Goal: Task Accomplishment & Management: Manage account settings

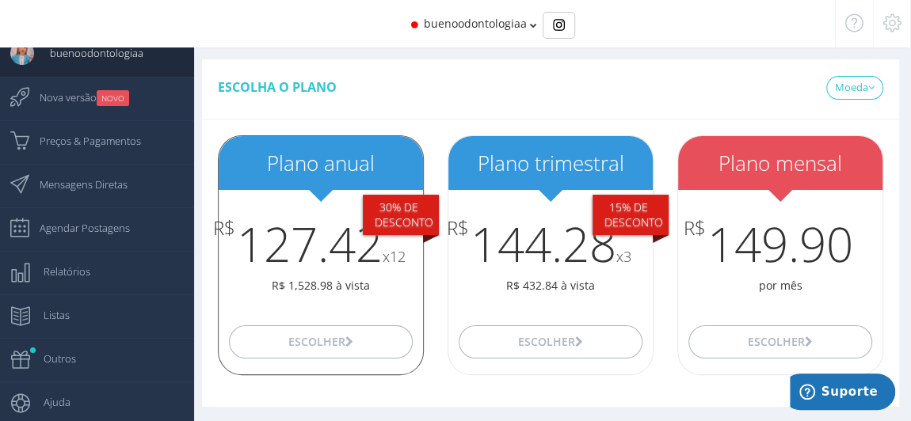
scroll to position [15, 0]
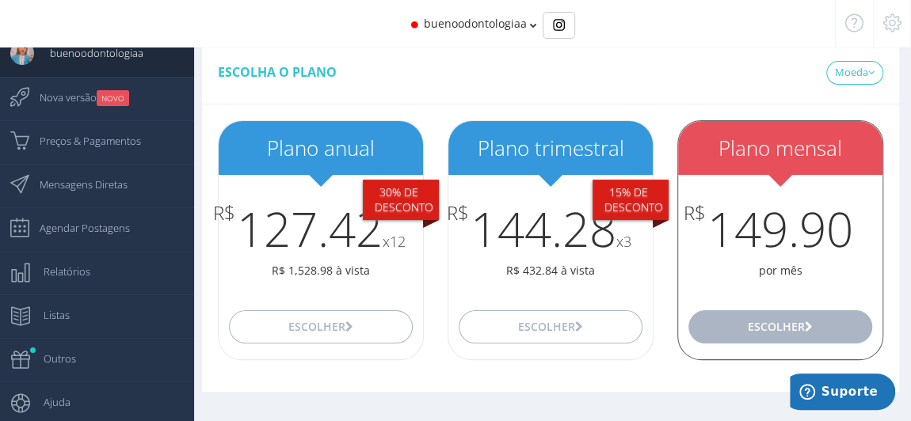
click at [784, 333] on button "Escolher" at bounding box center [780, 326] width 184 height 33
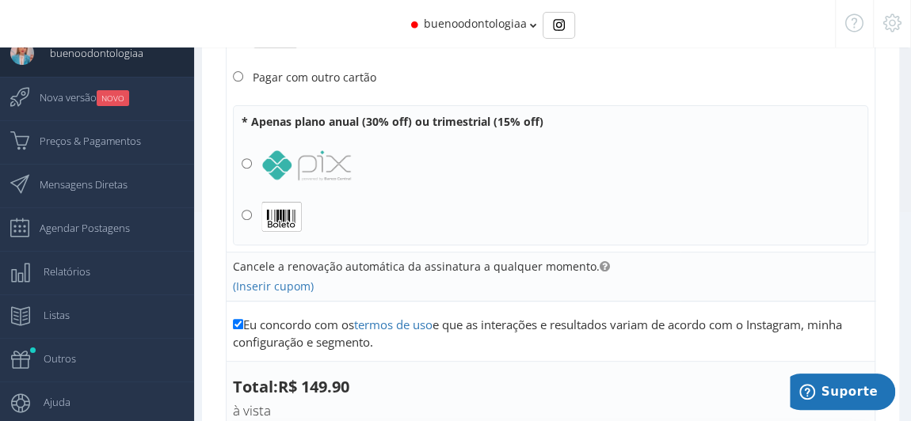
scroll to position [231, 0]
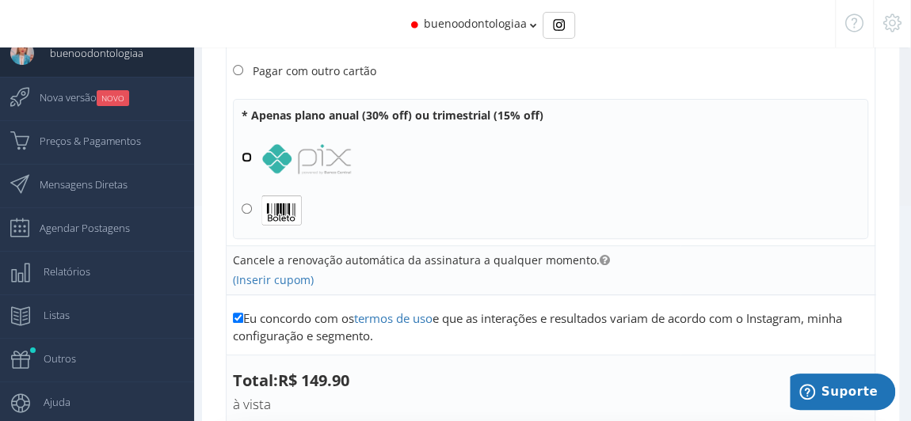
click at [246, 153] on input "radio" at bounding box center [247, 157] width 10 height 10
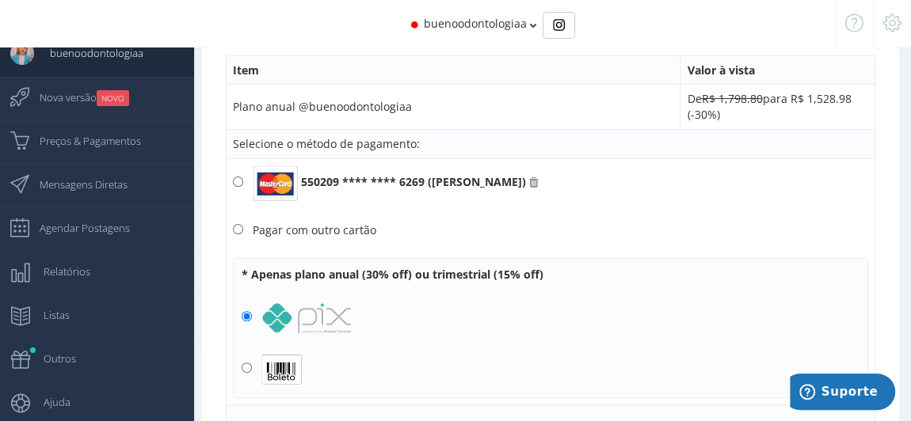
scroll to position [87, 0]
click at [235, 230] on input "Pagar com outro cartão" at bounding box center [238, 230] width 10 height 10
radio input "true"
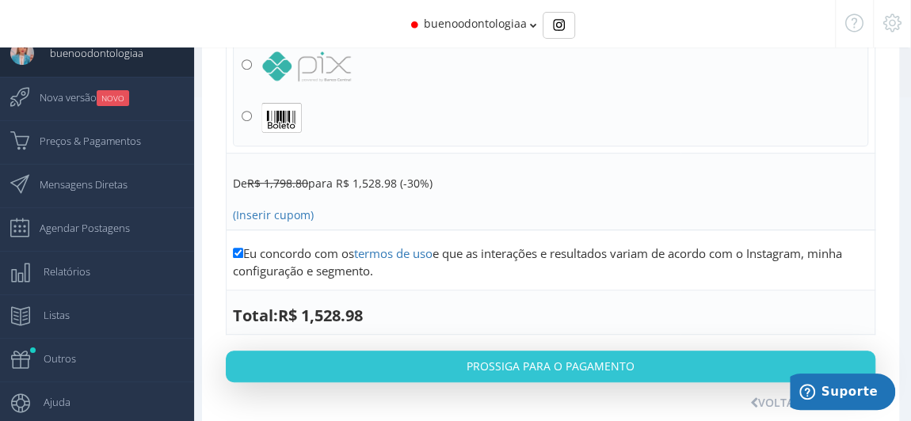
scroll to position [356, 0]
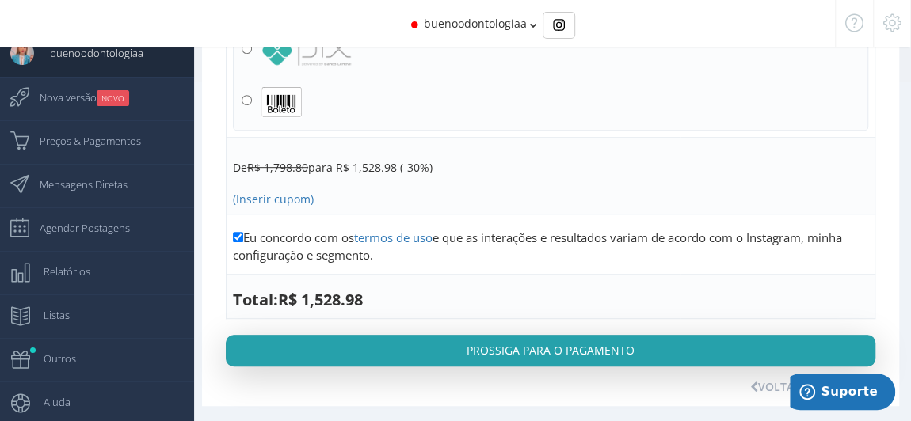
click at [559, 345] on button "Prossiga para o pagamento" at bounding box center [550, 351] width 649 height 32
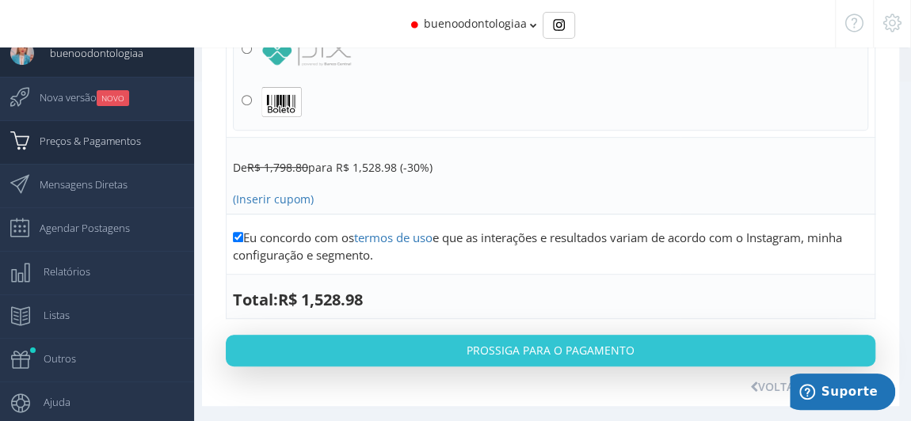
click at [82, 160] on span "Preços & Pagamentos" at bounding box center [82, 141] width 117 height 40
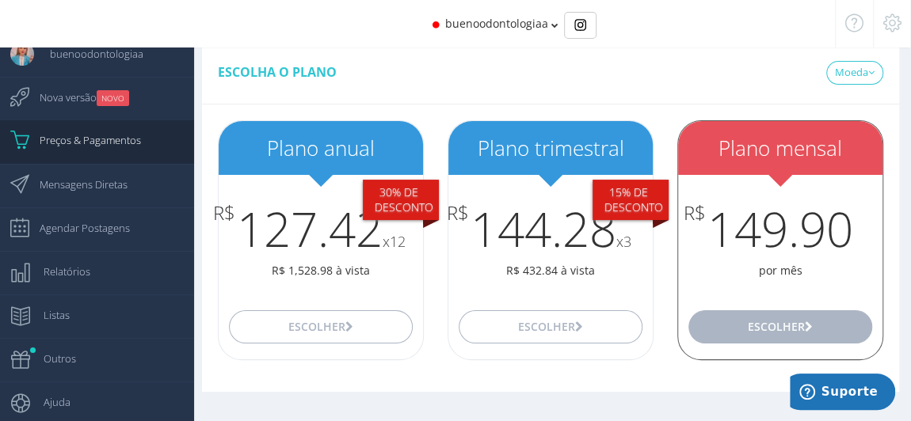
click at [751, 316] on button "Escolher" at bounding box center [780, 326] width 184 height 33
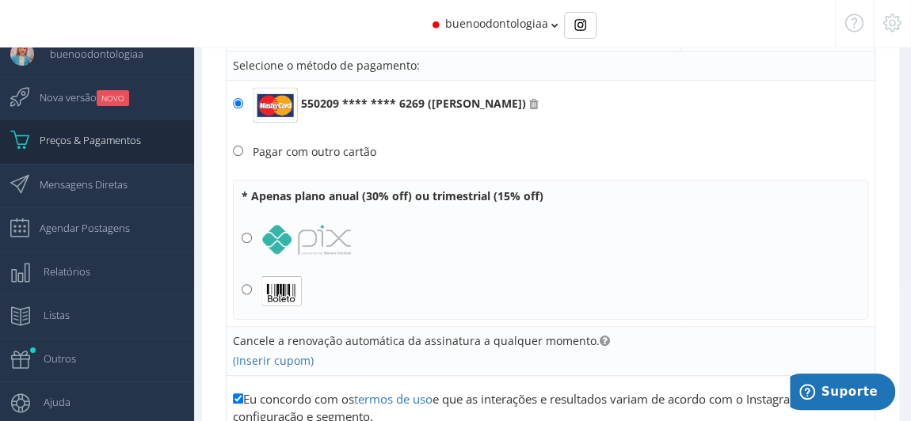
scroll to position [159, 0]
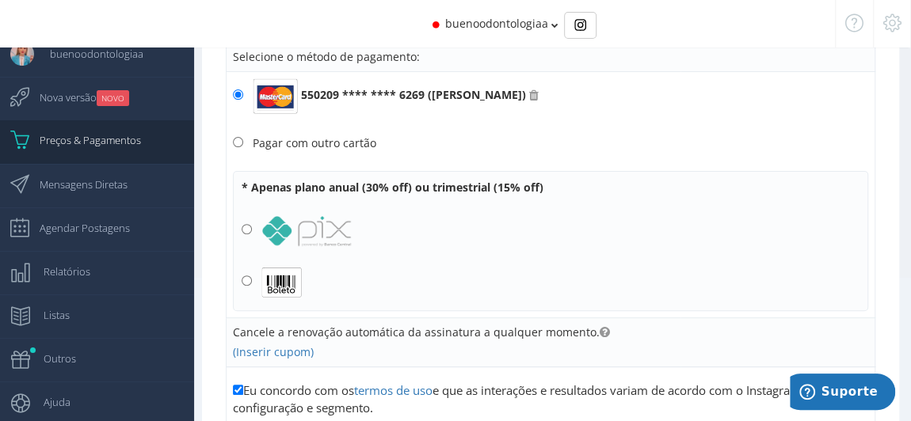
click at [238, 134] on label "Pagar com outro cartão" at bounding box center [550, 142] width 635 height 17
click at [238, 137] on input "Pagar com outro cartão" at bounding box center [238, 142] width 10 height 10
radio input "true"
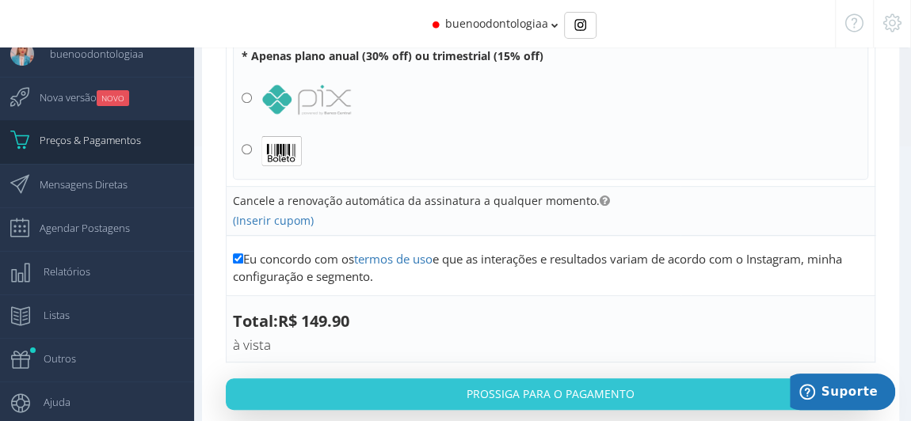
scroll to position [303, 0]
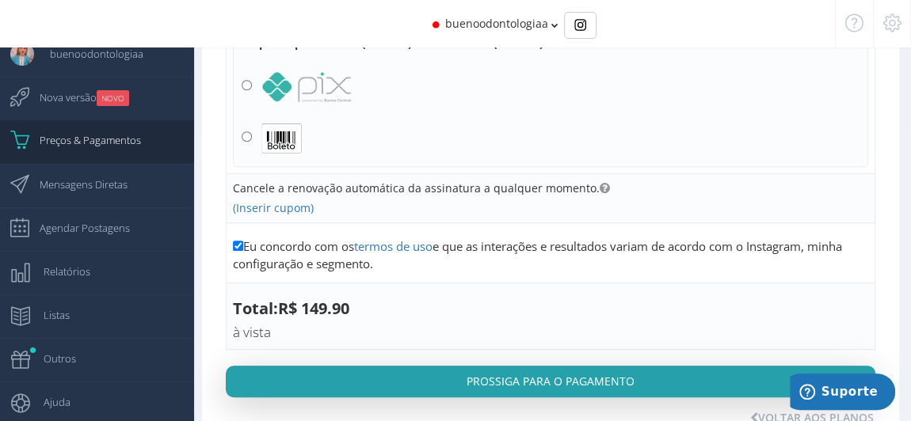
click at [600, 378] on button "Prossiga para o pagamento" at bounding box center [550, 382] width 649 height 32
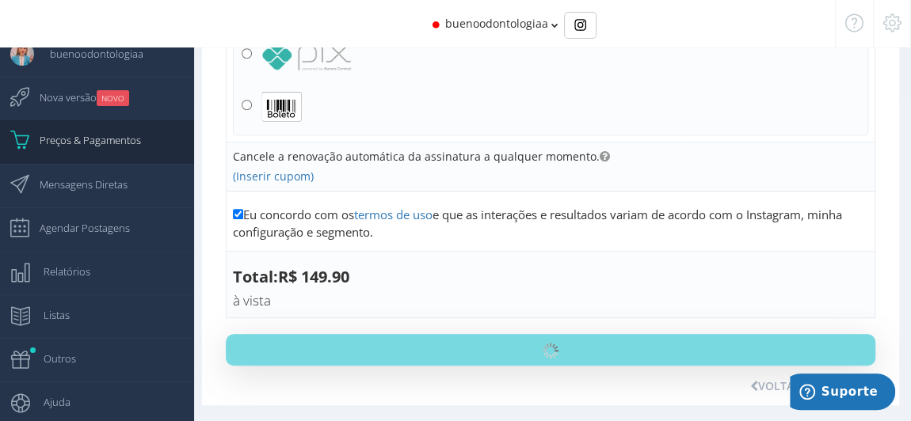
scroll to position [335, 0]
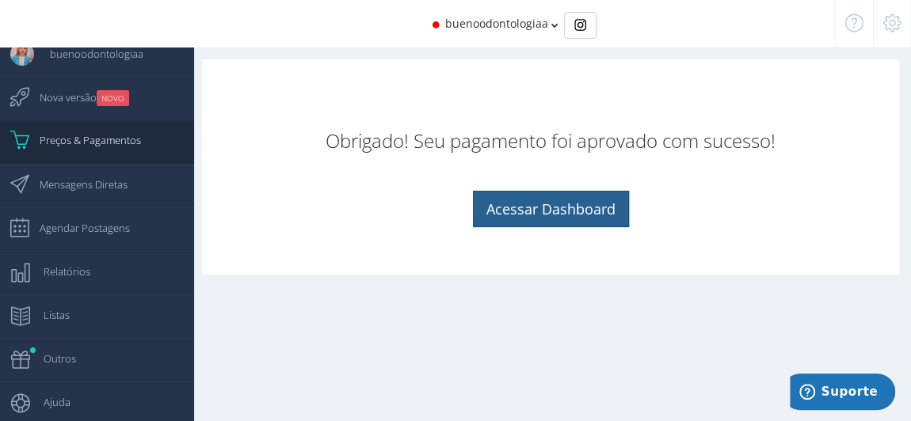
click at [541, 206] on link "Acessar Dashboard" at bounding box center [551, 209] width 156 height 36
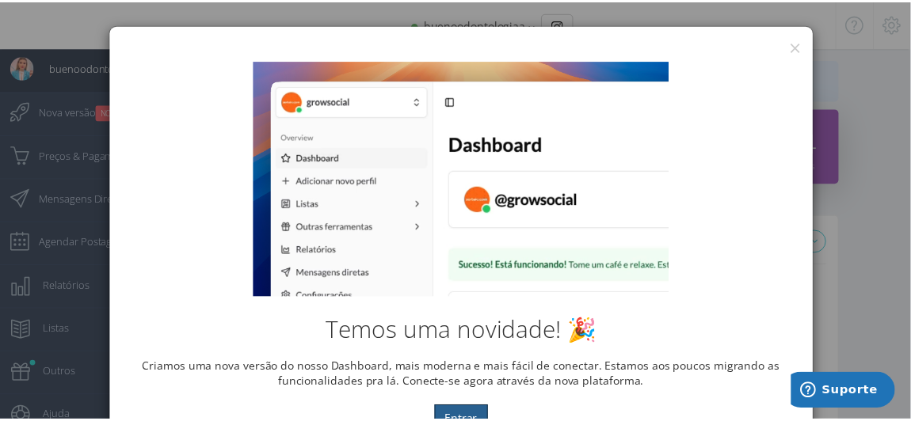
scroll to position [10, 0]
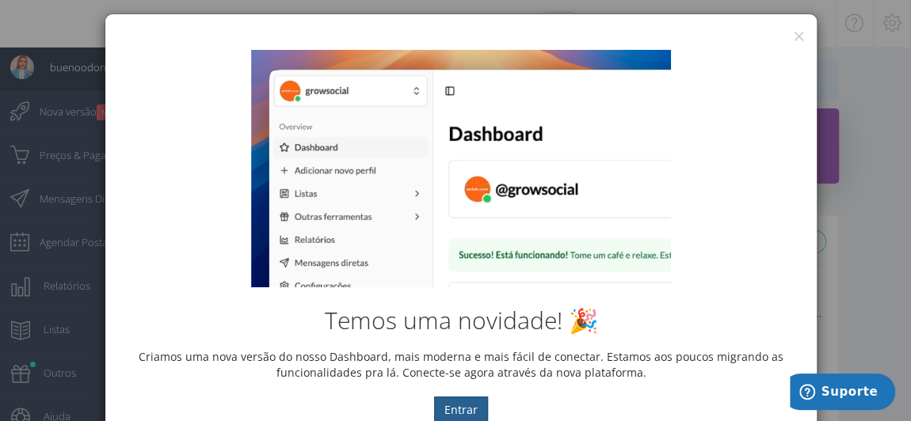
click at [460, 397] on button "Entrar" at bounding box center [461, 410] width 54 height 27
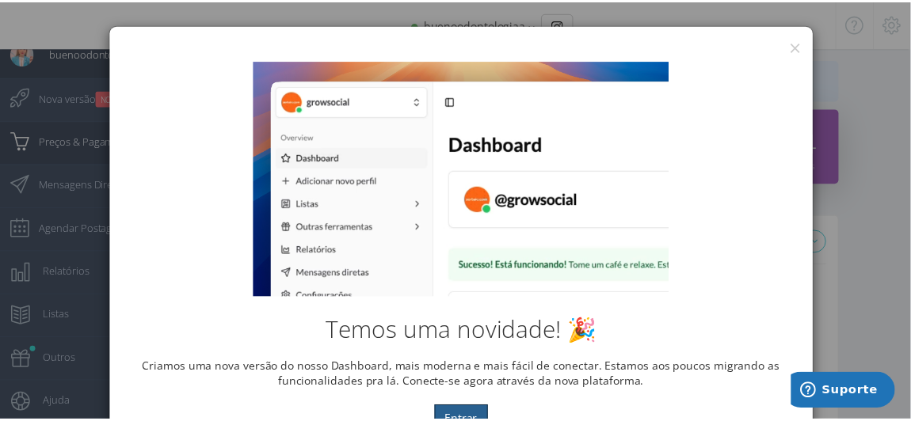
scroll to position [11, 0]
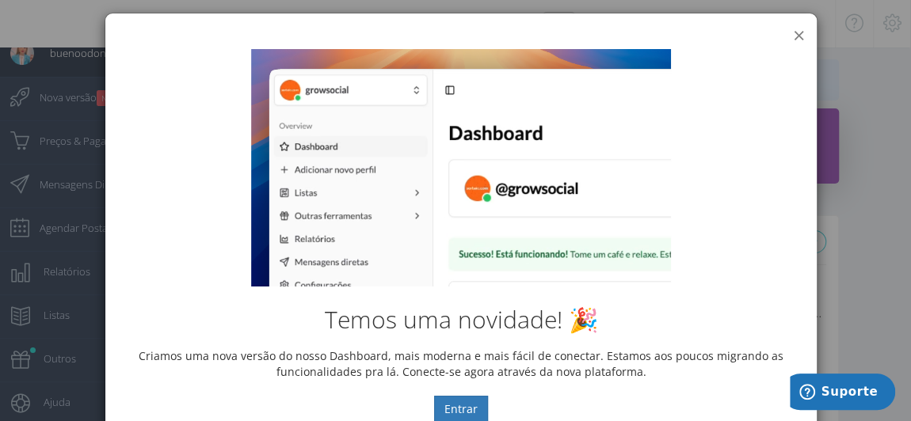
click at [798, 25] on button "×" at bounding box center [799, 35] width 12 height 21
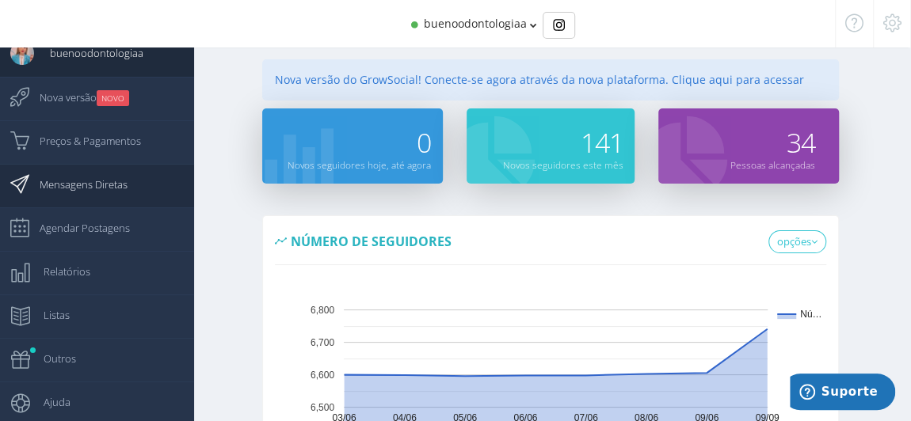
click at [74, 191] on span "Mensagens Diretas" at bounding box center [76, 185] width 104 height 40
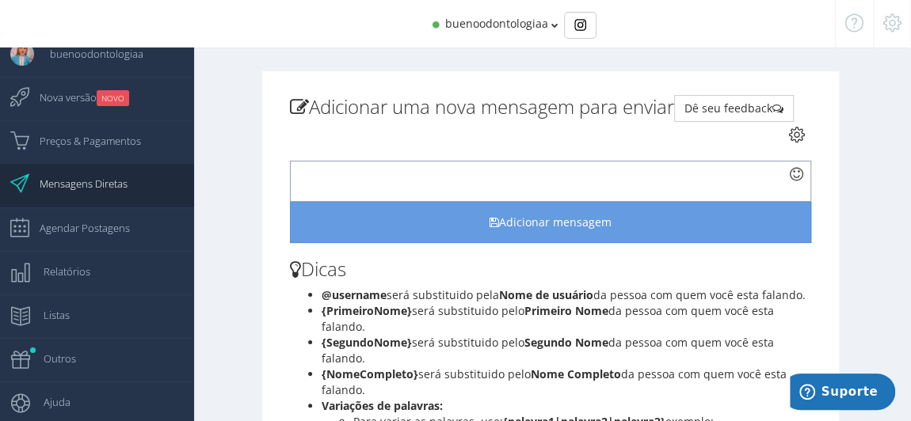
click at [444, 183] on div at bounding box center [550, 181] width 521 height 41
paste div
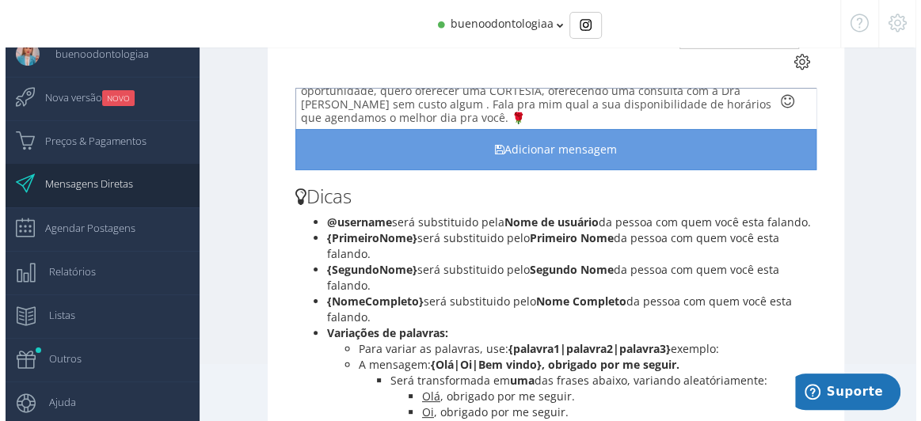
scroll to position [143, 0]
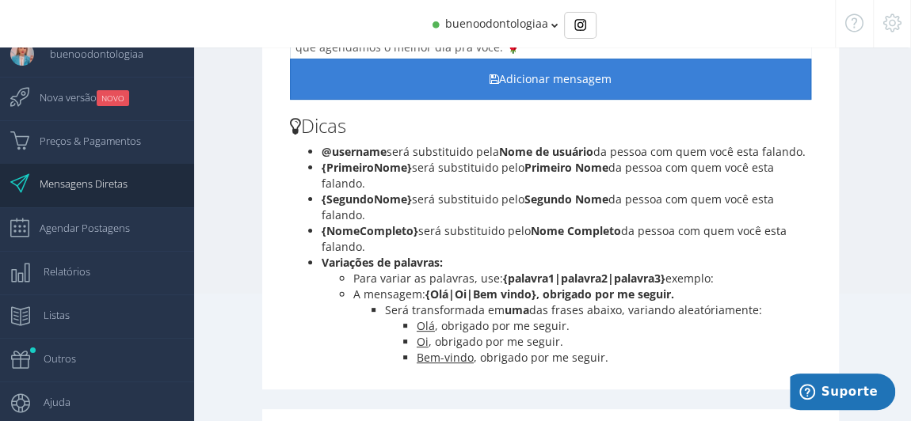
click at [592, 87] on button "Adicionar mensagem" at bounding box center [550, 79] width 521 height 41
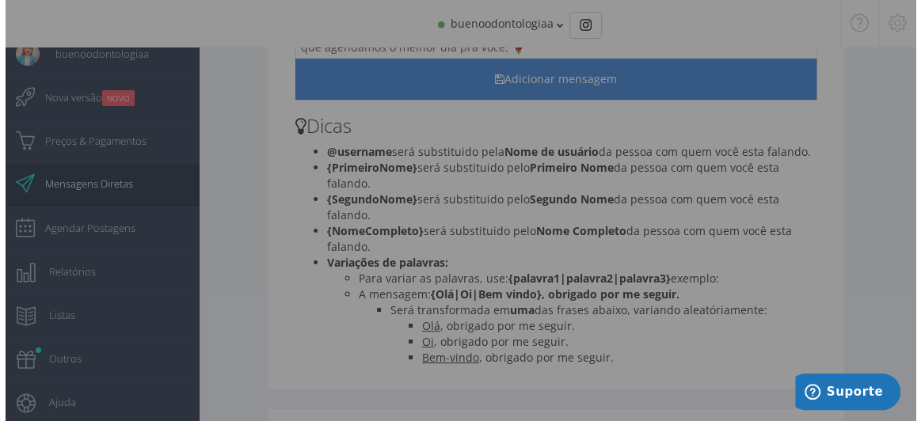
scroll to position [36, 0]
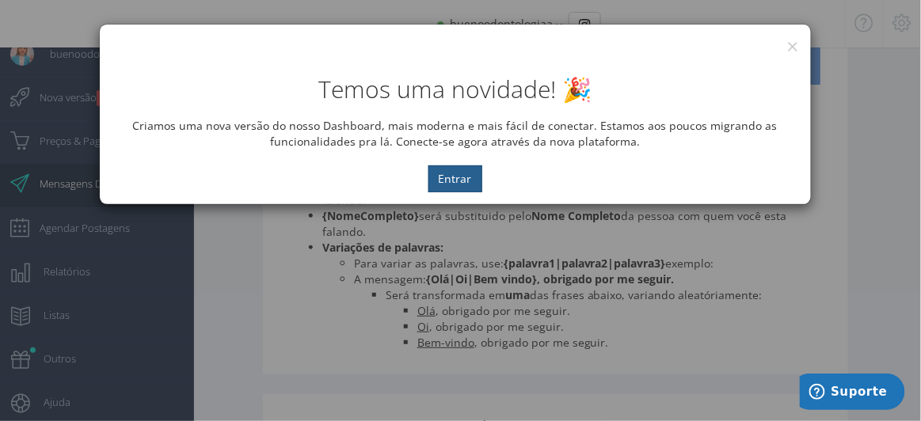
click at [468, 174] on button "Entrar" at bounding box center [455, 179] width 54 height 27
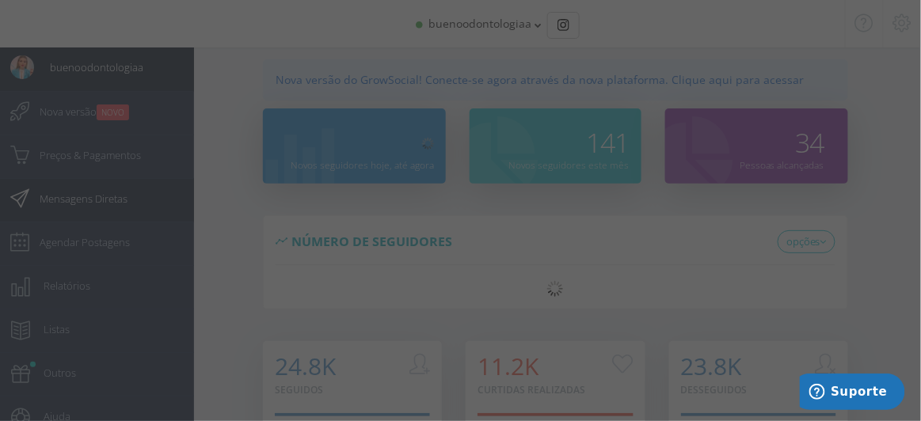
click at [80, 201] on div at bounding box center [460, 210] width 921 height 421
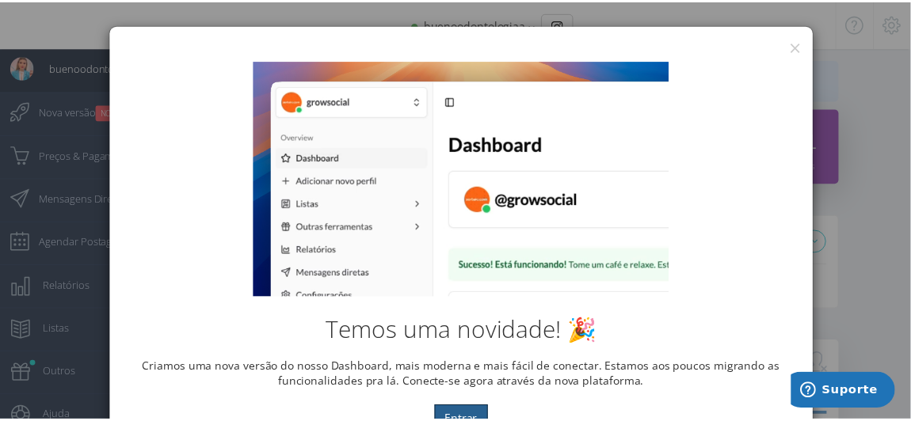
scroll to position [11, 0]
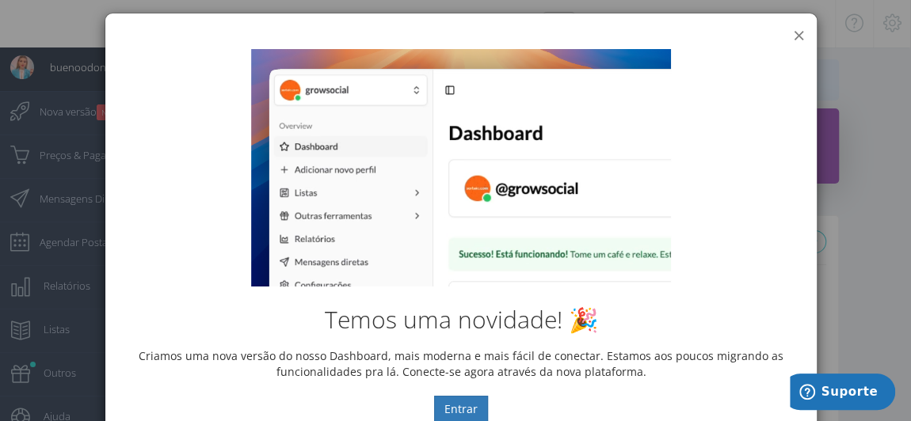
click at [793, 30] on button "×" at bounding box center [799, 35] width 12 height 21
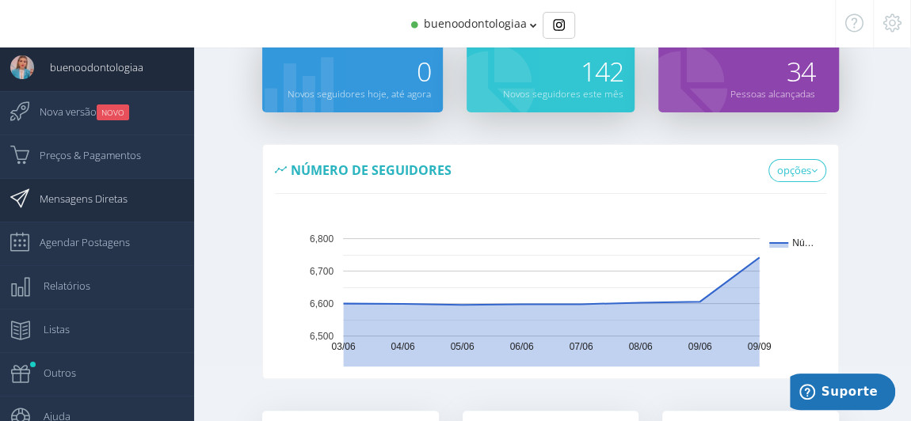
click at [109, 199] on span "Mensagens Diretas" at bounding box center [76, 199] width 104 height 40
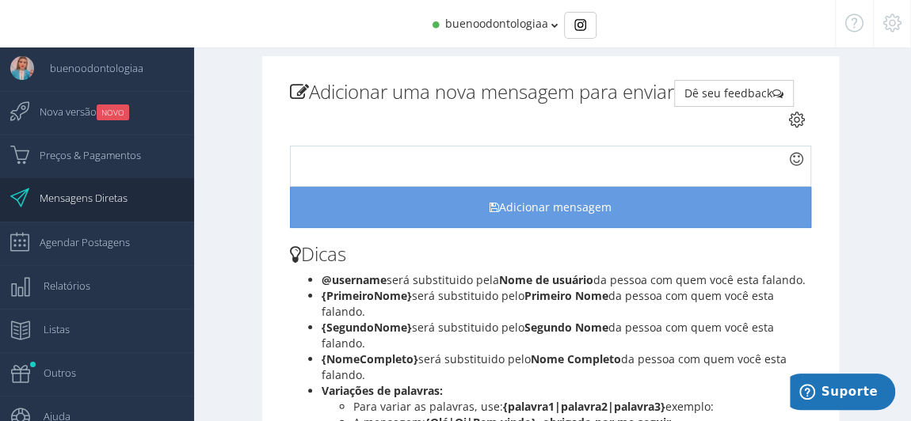
scroll to position [71, 0]
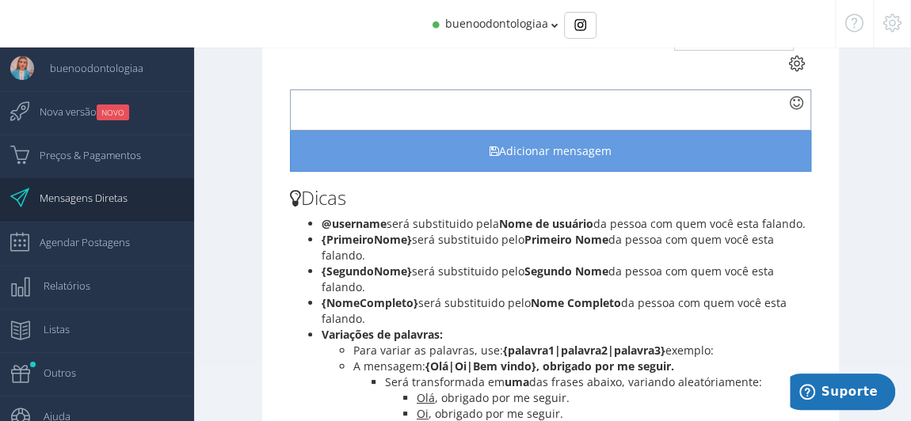
click at [438, 101] on div at bounding box center [550, 110] width 521 height 41
paste div
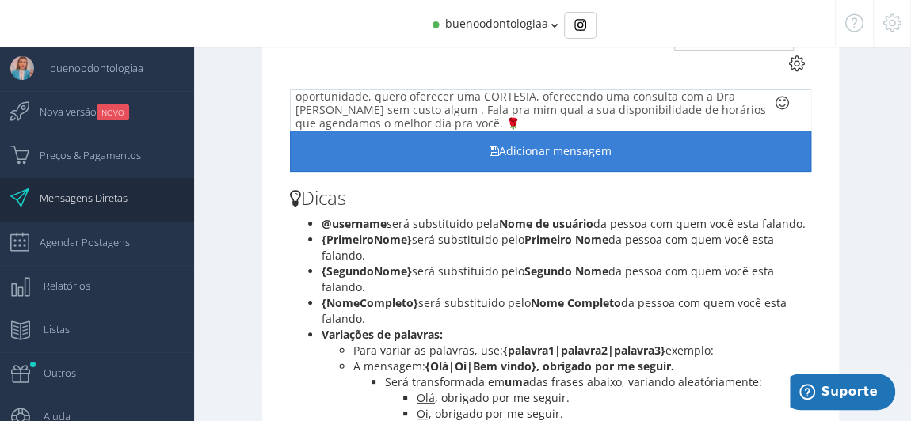
click at [493, 160] on button "Adicionar mensagem" at bounding box center [550, 151] width 521 height 41
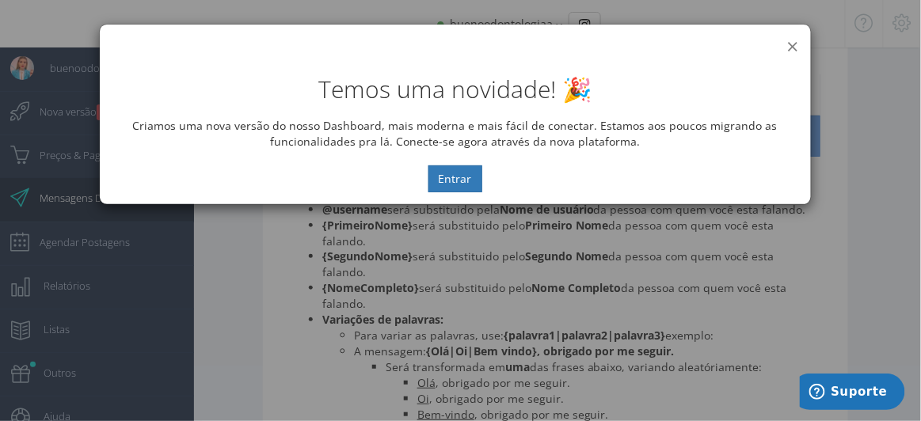
click at [794, 47] on button "×" at bounding box center [793, 46] width 12 height 21
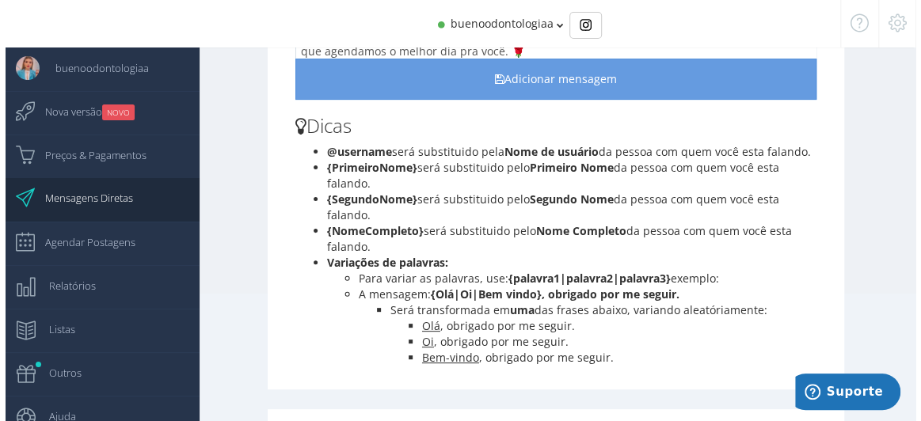
scroll to position [39, 0]
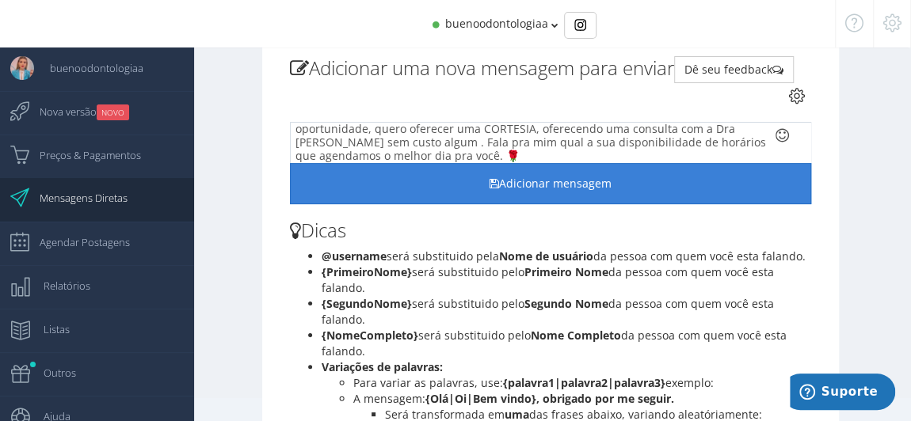
click at [550, 195] on button "Adicionar mensagem" at bounding box center [550, 183] width 521 height 41
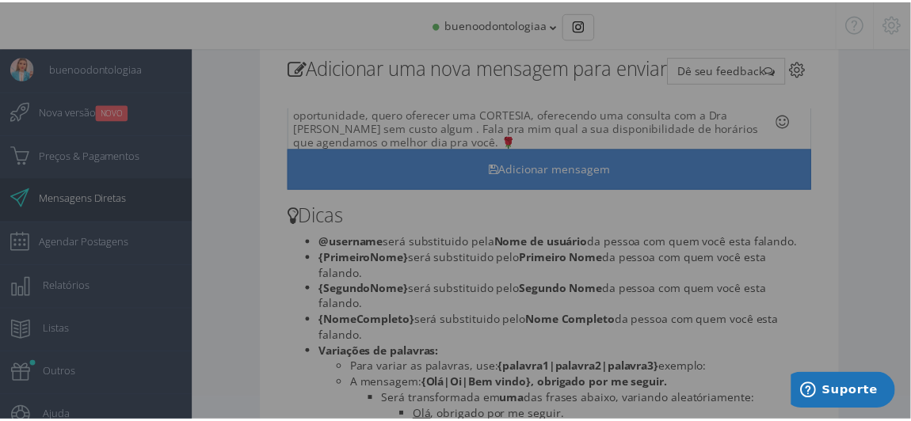
scroll to position [36, 0]
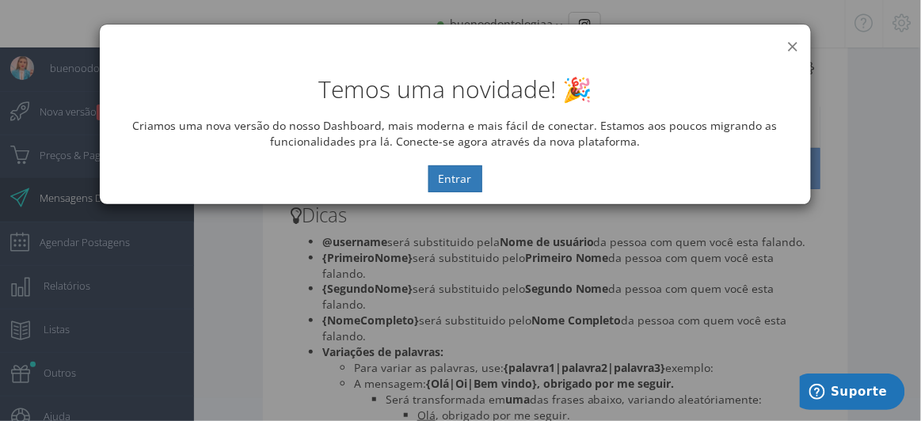
click at [797, 43] on button "×" at bounding box center [793, 46] width 12 height 21
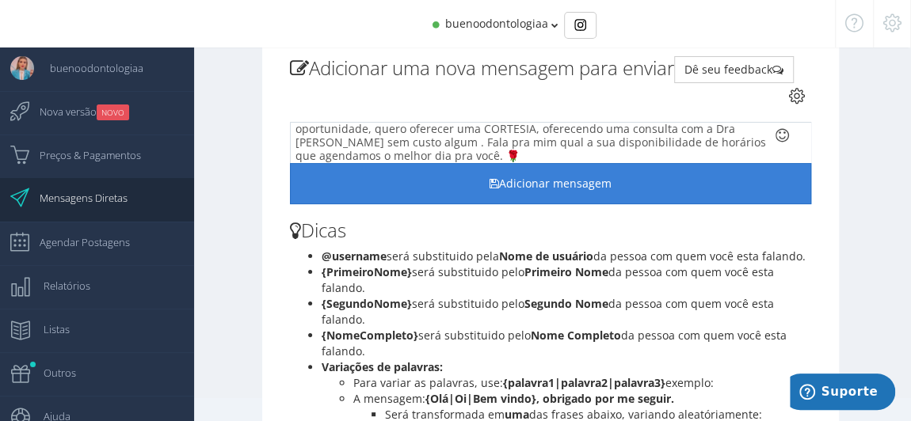
click at [544, 178] on button "Adicionar mensagem" at bounding box center [550, 183] width 521 height 41
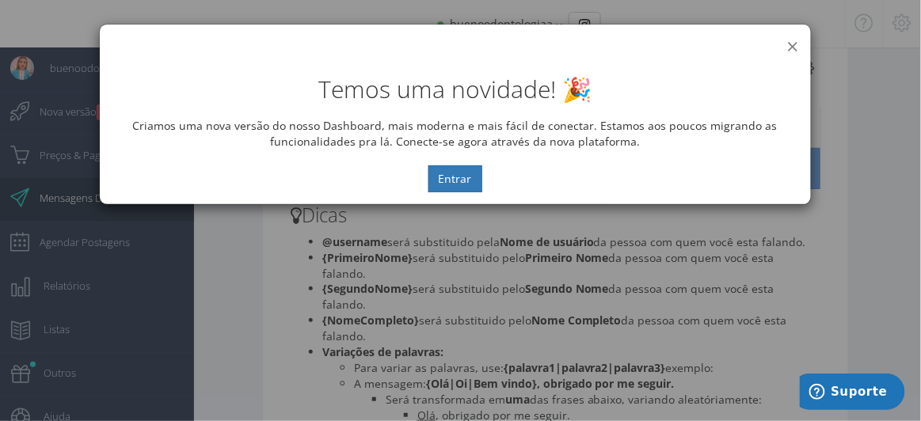
click at [798, 39] on button "×" at bounding box center [793, 46] width 12 height 21
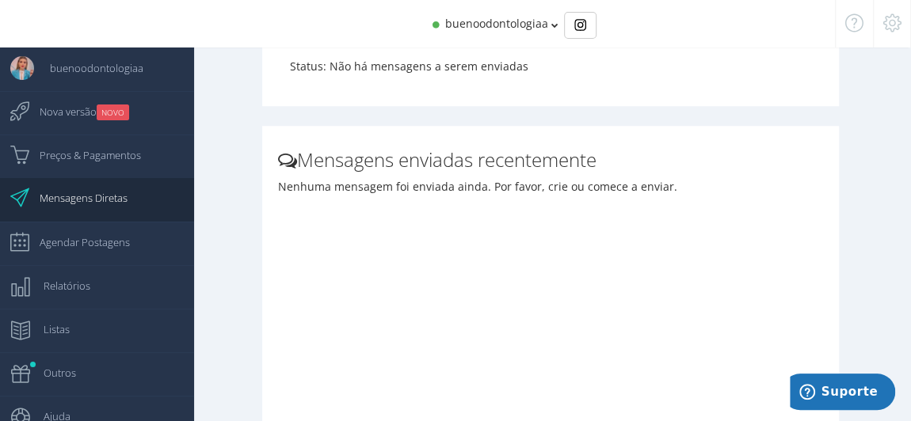
scroll to position [687, 0]
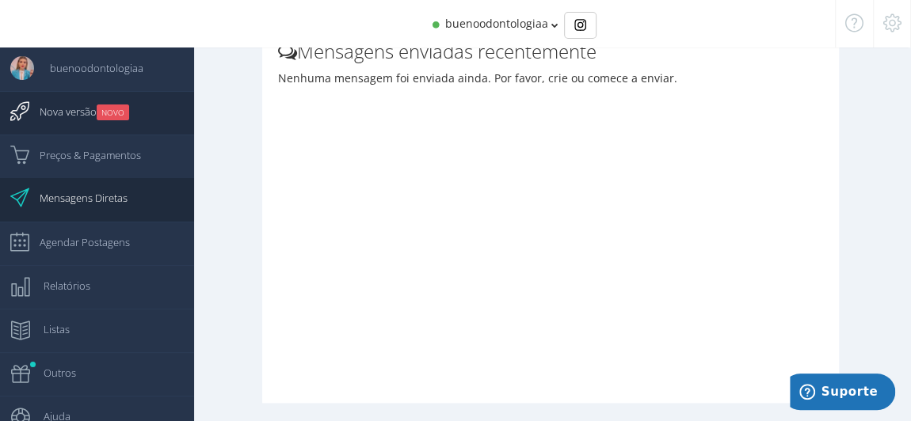
click at [70, 120] on span "Nova versão NOVO" at bounding box center [76, 112] width 105 height 40
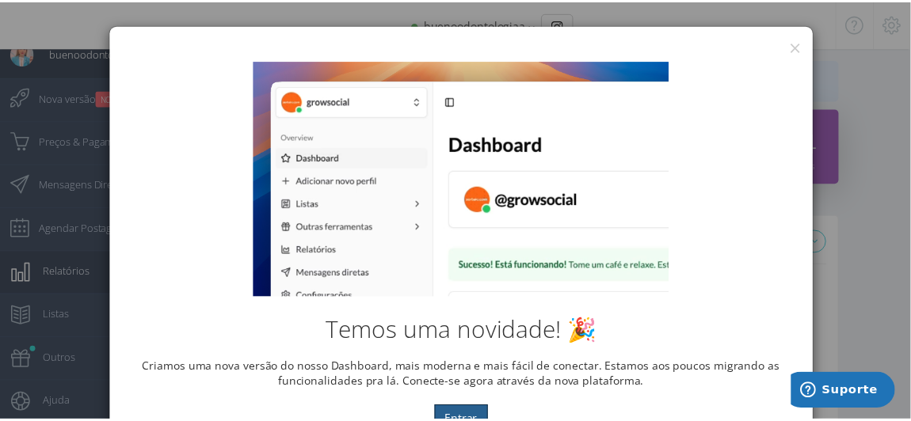
scroll to position [10, 0]
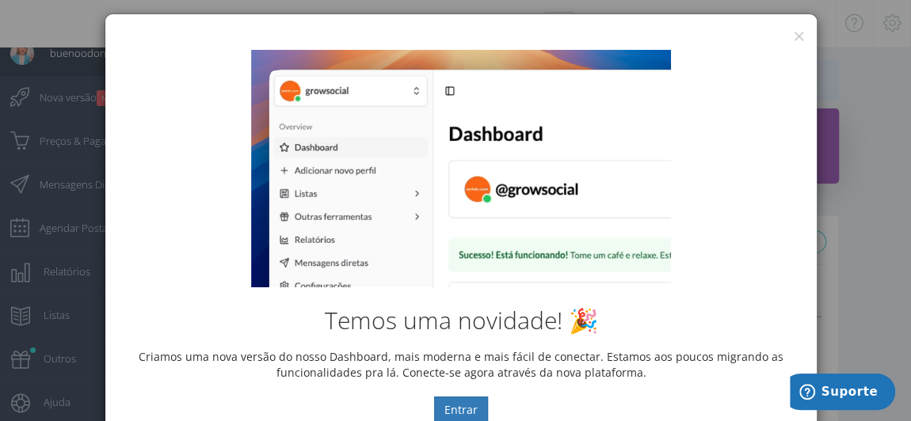
click at [802, 31] on div "× IG Grow Social" at bounding box center [460, 26] width 711 height 24
click at [795, 42] on div "Temos uma novidade! 🎉 Criamos uma nova versão do nosso Dashboard, mais moderna …" at bounding box center [460, 237] width 711 height 398
click at [796, 38] on div "Temos uma novidade! 🎉 Criamos uma nova versão do nosso Dashboard, mais moderna …" at bounding box center [460, 237] width 711 height 398
click at [795, 34] on button "×" at bounding box center [799, 35] width 12 height 21
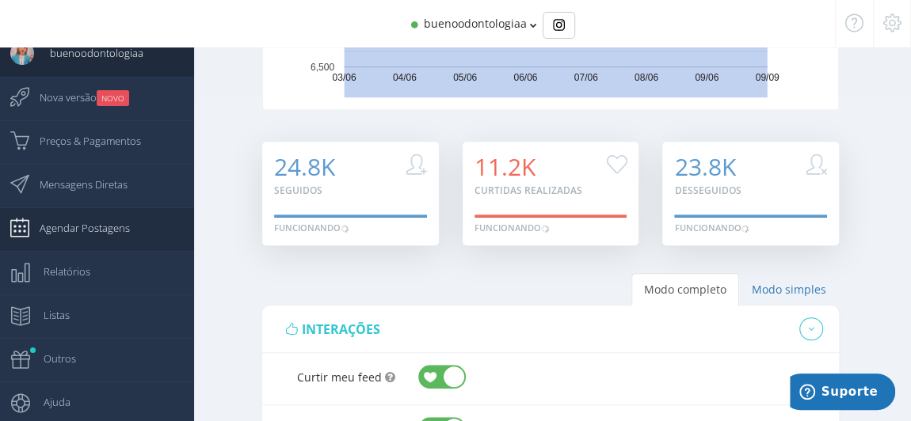
scroll to position [360, 0]
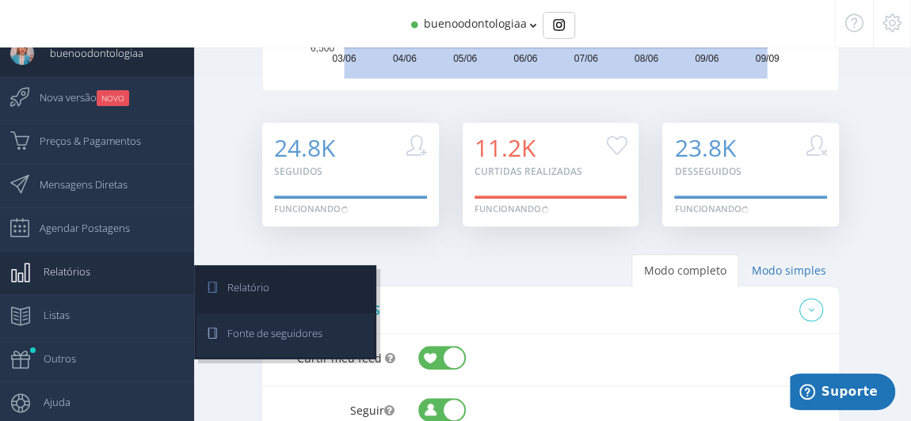
click at [288, 335] on span "Fonte de seguidores" at bounding box center [266, 334] width 111 height 40
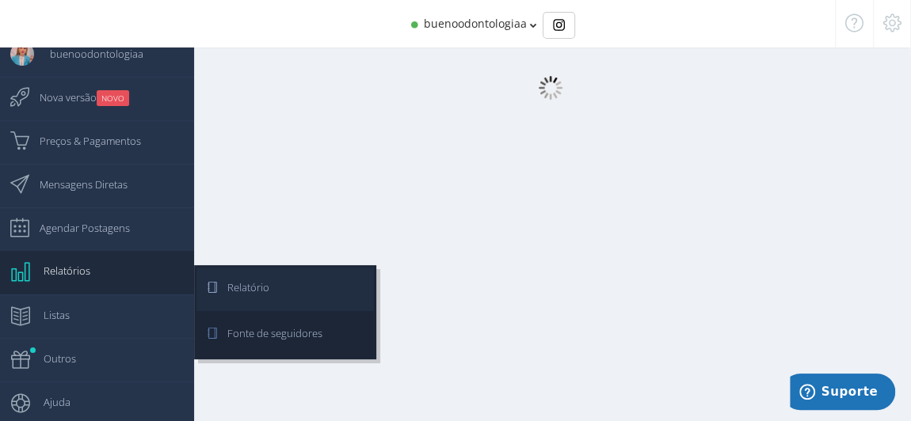
click at [295, 288] on link "Relatório" at bounding box center [284, 290] width 177 height 44
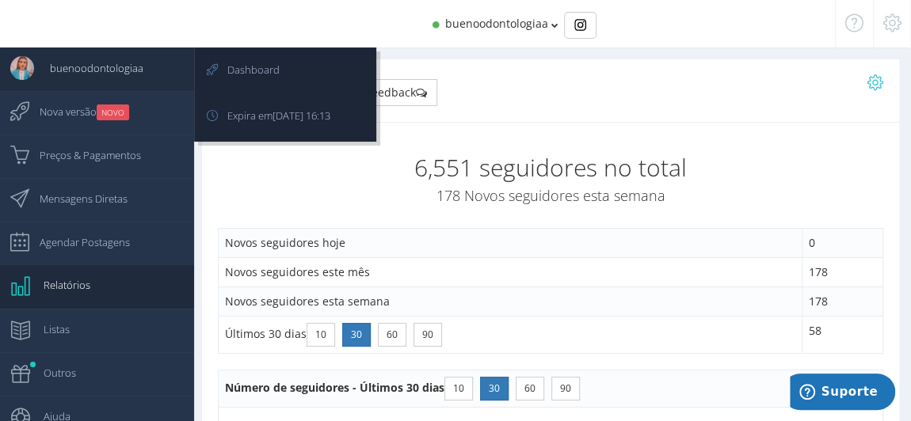
click at [93, 67] on span "buenoodontologiaa" at bounding box center [88, 68] width 109 height 40
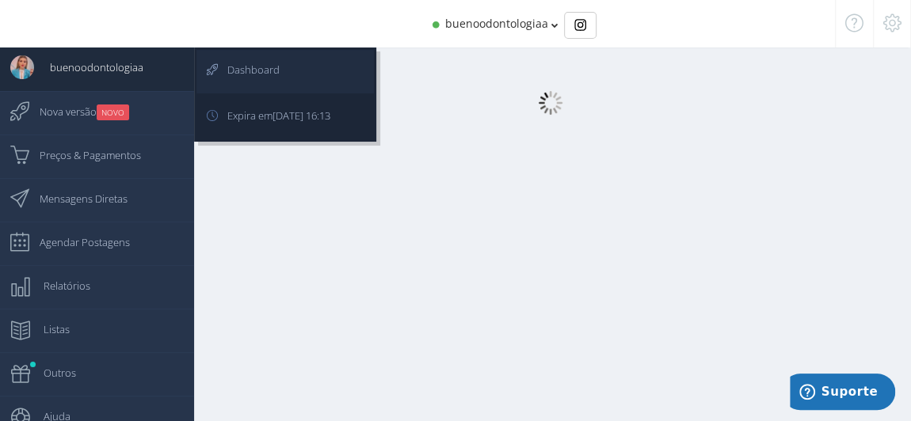
click at [227, 64] on span "Dashboard" at bounding box center [245, 70] width 68 height 40
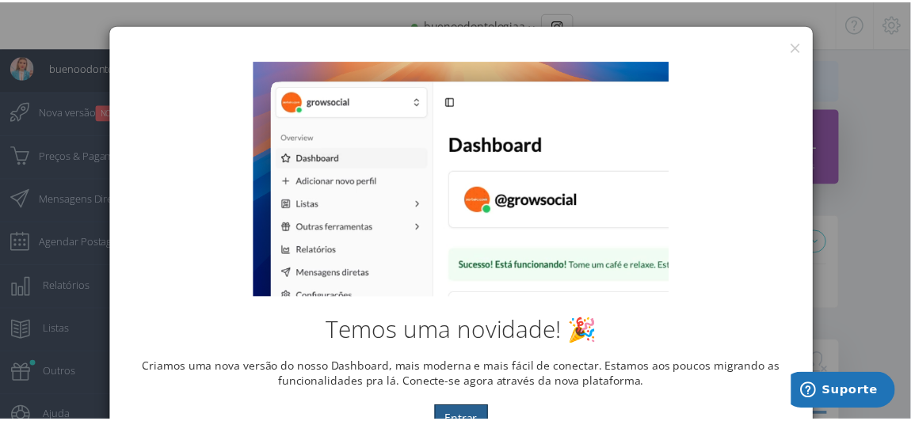
scroll to position [10, 0]
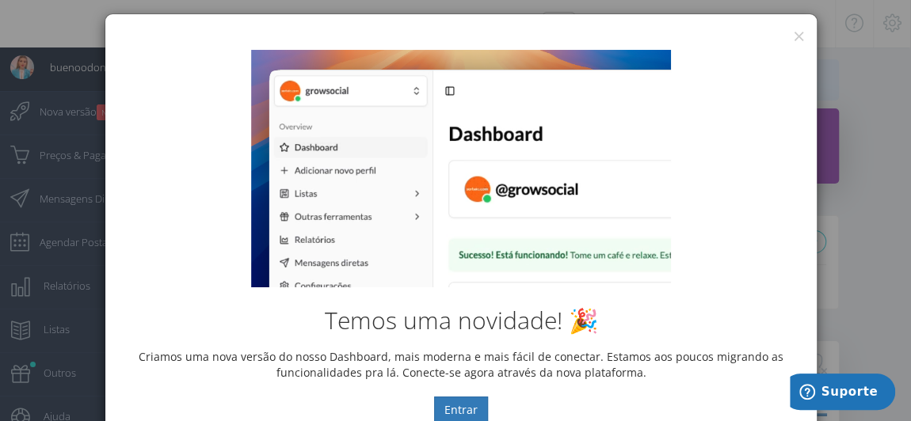
click at [840, 44] on div "× IG Grow Social Temos uma novidade! 🎉 Criamos uma nova versão do nosso Dashboa…" at bounding box center [455, 210] width 911 height 421
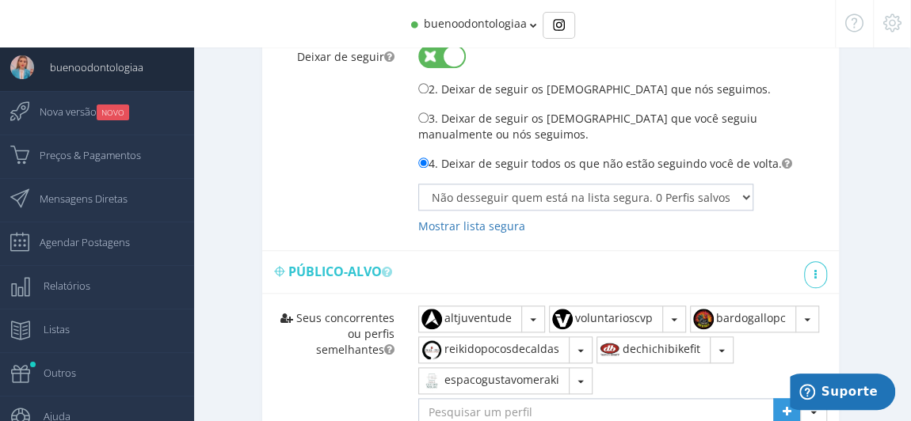
scroll to position [863, 0]
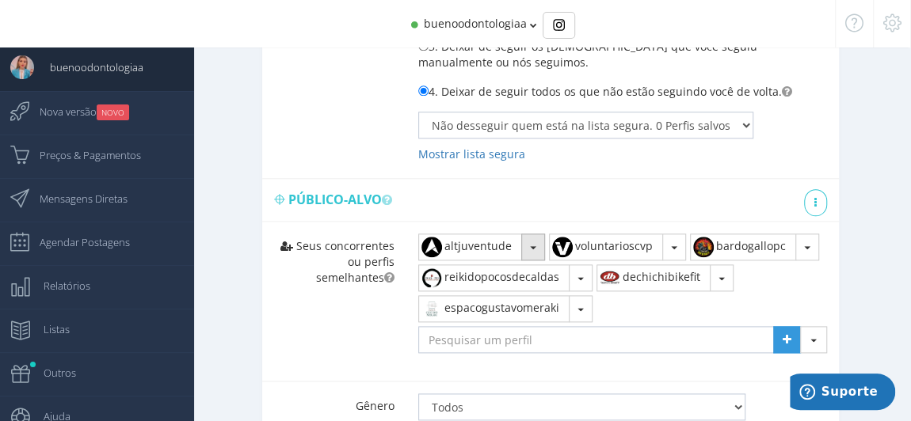
click at [534, 234] on button "button" at bounding box center [533, 247] width 24 height 27
click at [493, 278] on link "Remover" at bounding box center [487, 282] width 137 height 27
click at [676, 246] on span "button" at bounding box center [676, 247] width 6 height 3
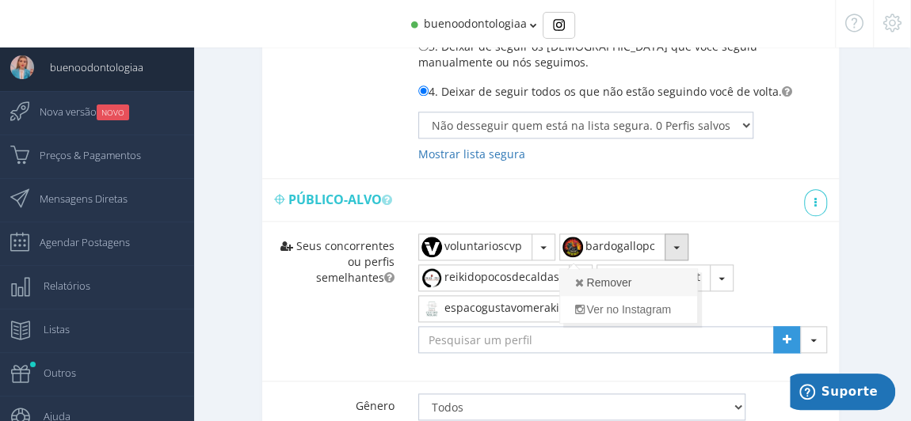
click at [625, 276] on link "Remover" at bounding box center [628, 282] width 137 height 27
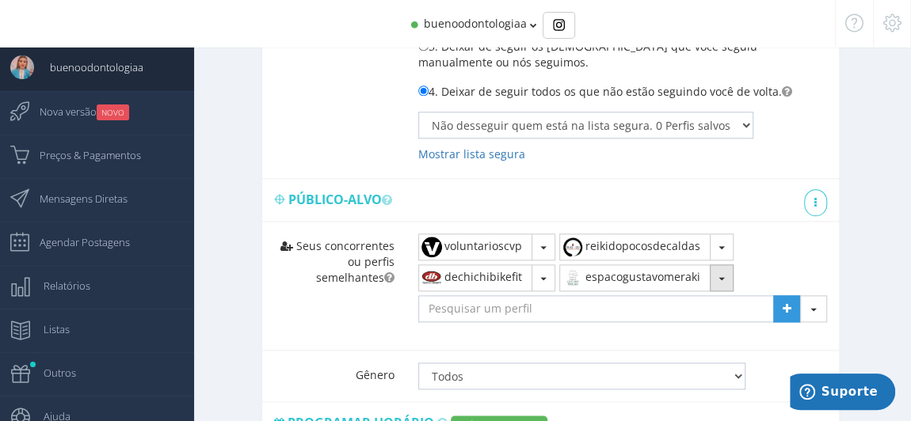
click at [722, 277] on span "button" at bounding box center [721, 278] width 6 height 3
click at [642, 301] on link "Remover" at bounding box center [628, 313] width 137 height 27
click at [533, 265] on button "button" at bounding box center [543, 278] width 24 height 27
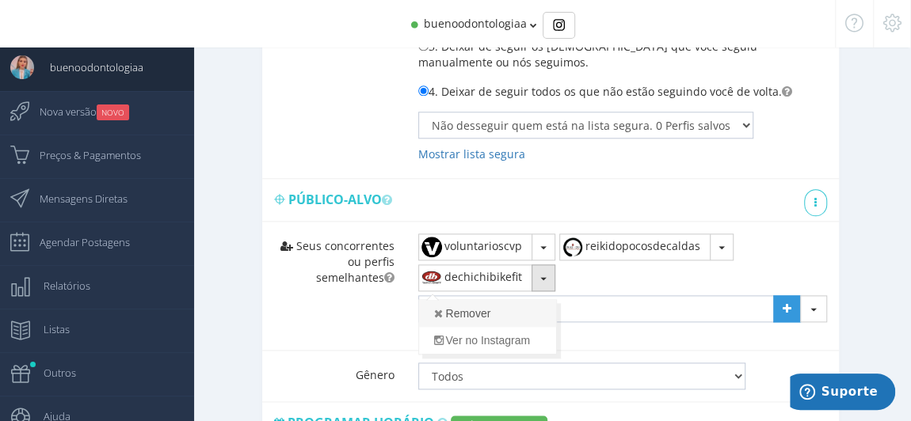
click at [482, 300] on link "Remover" at bounding box center [487, 313] width 137 height 27
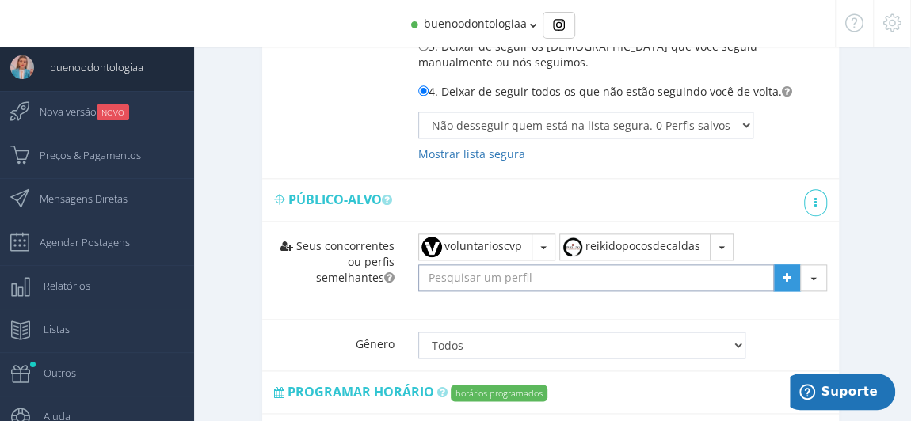
click at [474, 273] on input "text" at bounding box center [596, 278] width 356 height 27
type input "otimizesolucoesimob"
click at [789, 274] on icon at bounding box center [787, 277] width 9 height 11
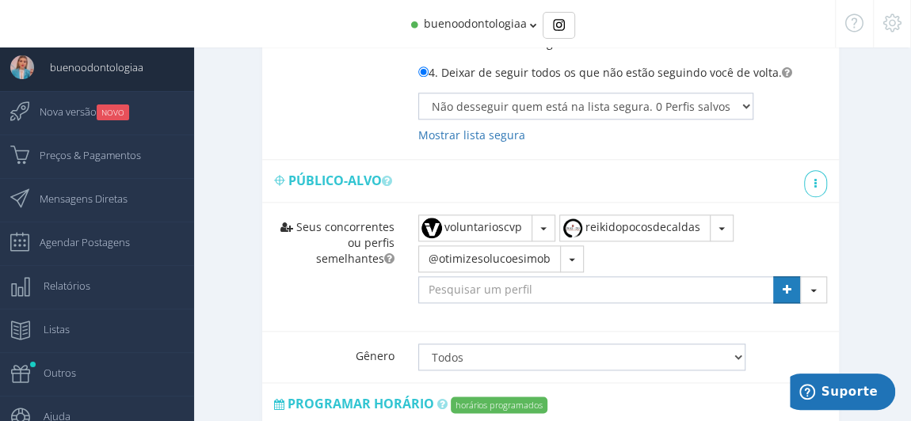
scroll to position [935, 0]
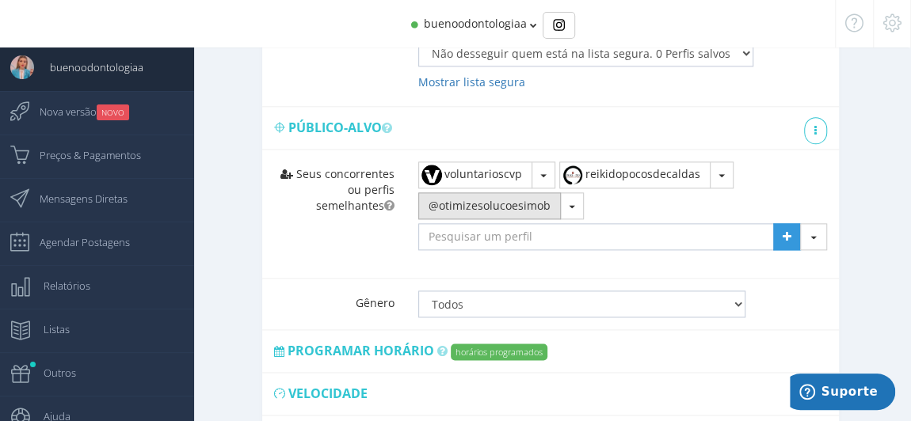
click at [515, 200] on button "@otimizesolucoesimob" at bounding box center [489, 205] width 143 height 27
click at [720, 174] on span "button" at bounding box center [721, 175] width 6 height 3
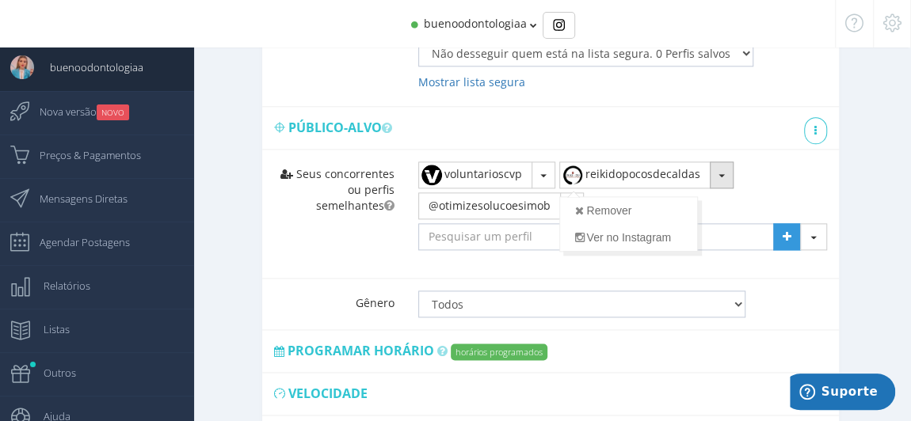
click at [767, 204] on div "@otimizesolucoesimob Remover Ver no Instagram Remover em todos os campos" at bounding box center [622, 207] width 409 height 31
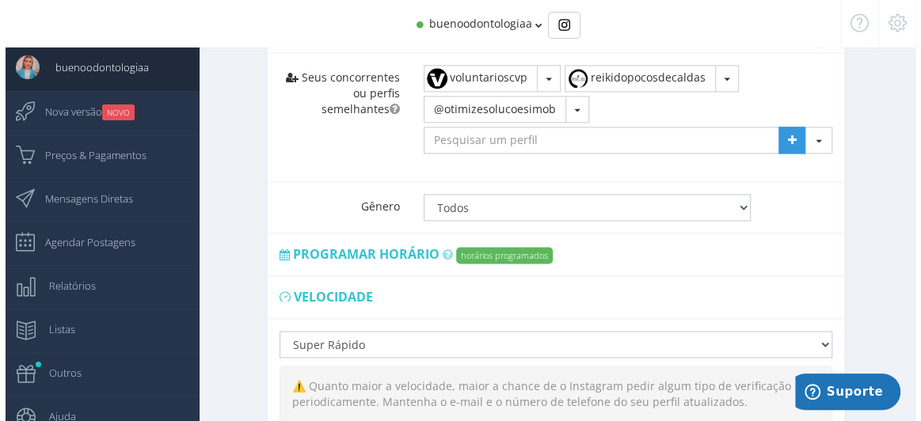
scroll to position [1080, 0]
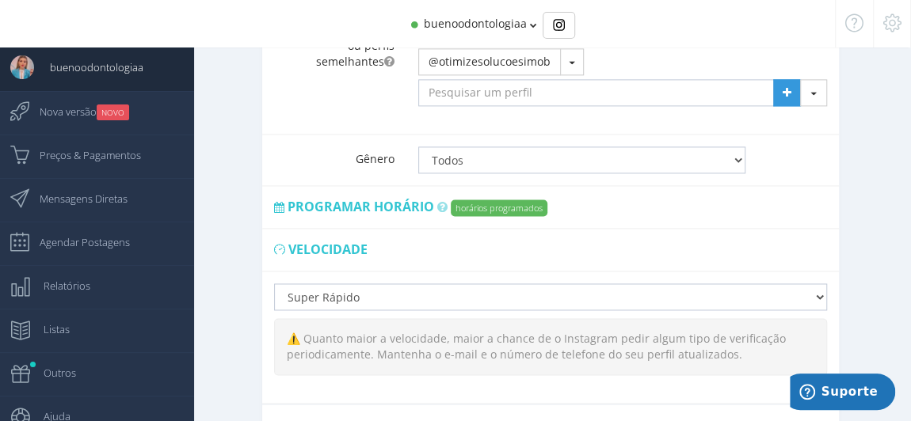
click at [480, 203] on label "horários programados" at bounding box center [499, 208] width 97 height 17
click at [506, 200] on label "horários programados" at bounding box center [499, 208] width 97 height 17
click at [361, 198] on span "Programar horário" at bounding box center [361, 206] width 147 height 17
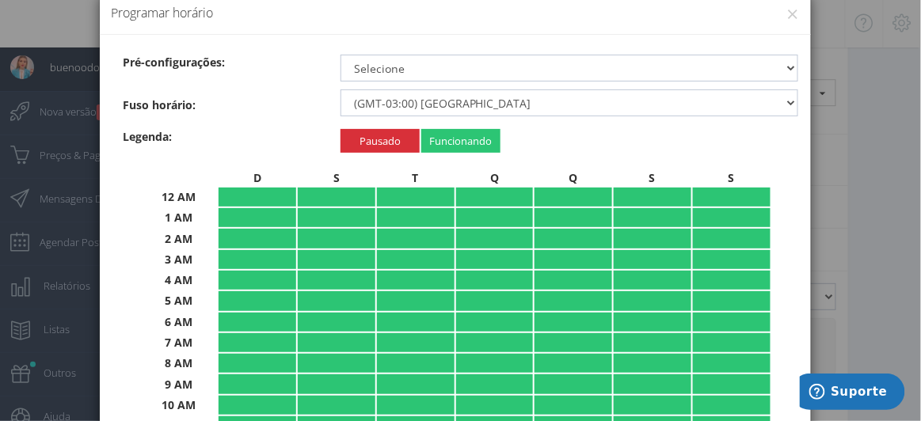
scroll to position [0, 0]
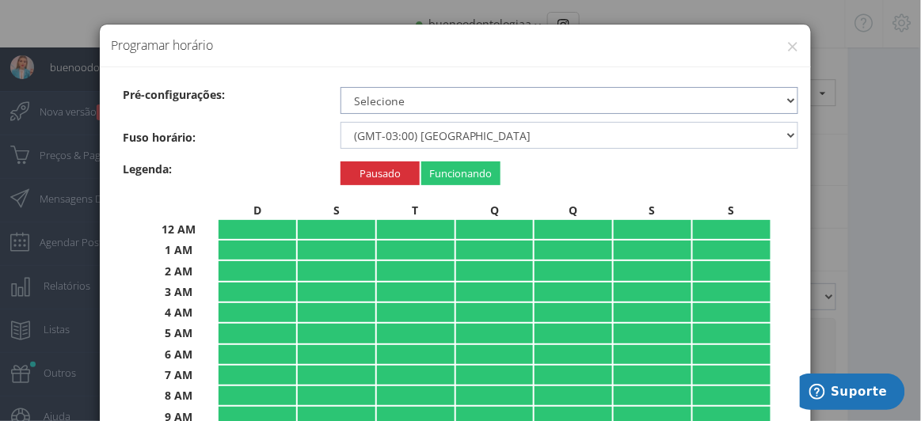
click at [435, 100] on select "Selecione 24 horas por dia Durante o dia Recommended Período noturno Nenhum" at bounding box center [570, 100] width 459 height 27
click at [429, 101] on select "Selecione 24 horas por dia Durante o dia Recommended Período noturno Nenhum" at bounding box center [570, 100] width 459 height 27
select select "recommended"
click at [341, 87] on select "Selecione 24 horas por dia Durante o dia Recommended Período noturno Nenhum" at bounding box center [570, 100] width 459 height 27
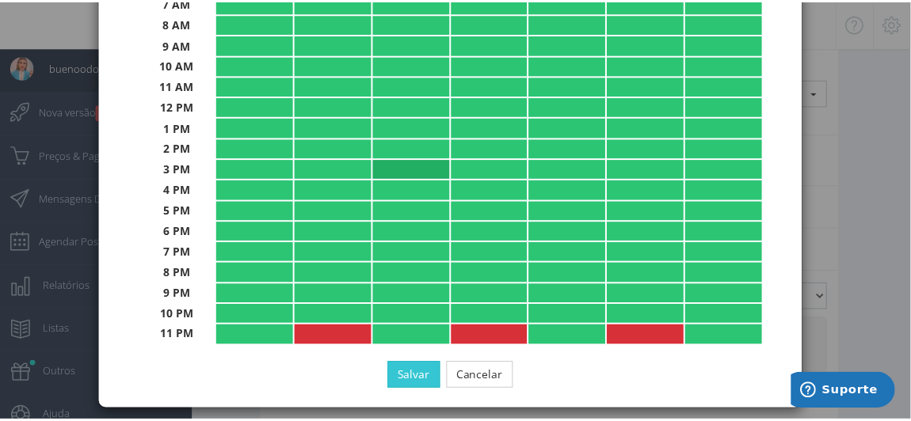
scroll to position [379, 0]
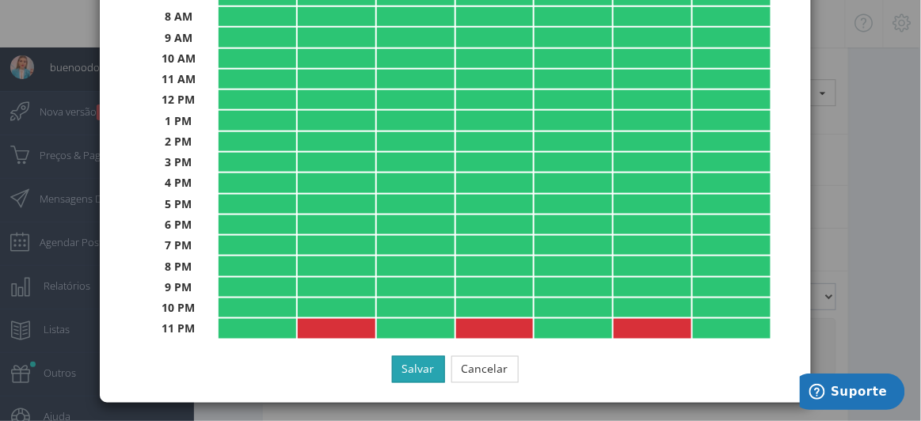
click at [435, 364] on button "Salvar" at bounding box center [418, 369] width 53 height 27
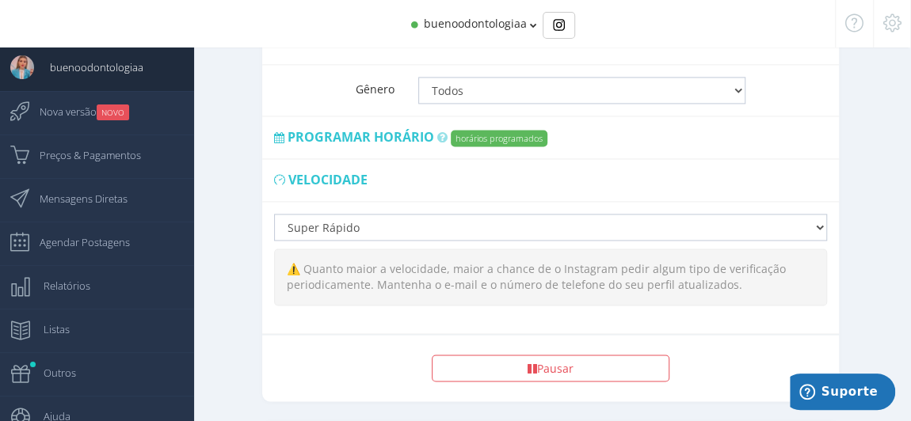
scroll to position [1152, 0]
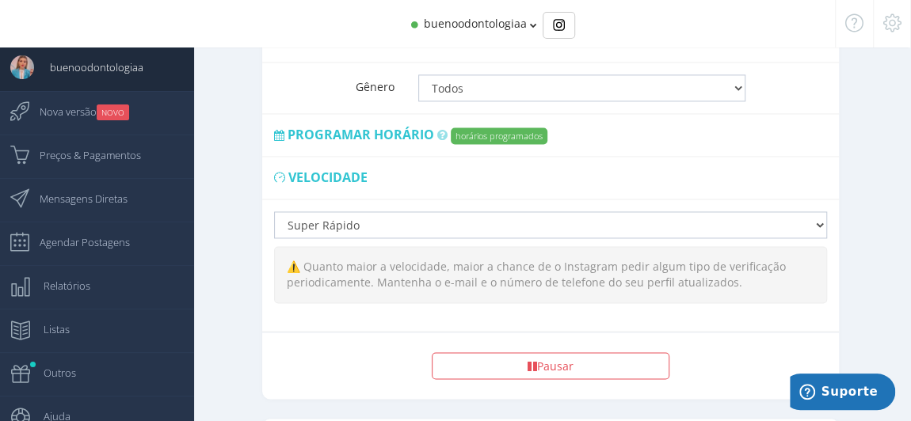
click at [451, 230] on div "Lento Normal Rápido Super Rápido ⚠️ Quanto maior a velocidade, maior a chance d…" at bounding box center [550, 265] width 577 height 131
click at [451, 223] on select "Lento Normal Rápido Super Rápido" at bounding box center [550, 224] width 553 height 27
select select "normal"
click at [274, 211] on select "Lento Normal Rápido Super Rápido" at bounding box center [550, 224] width 553 height 27
click at [734, 332] on div "Reinicie agora Pausar" at bounding box center [550, 365] width 577 height 67
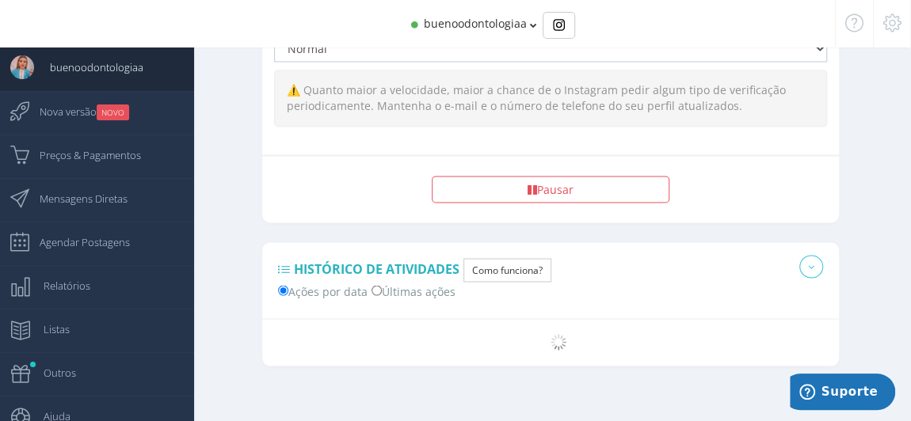
scroll to position [1330, 0]
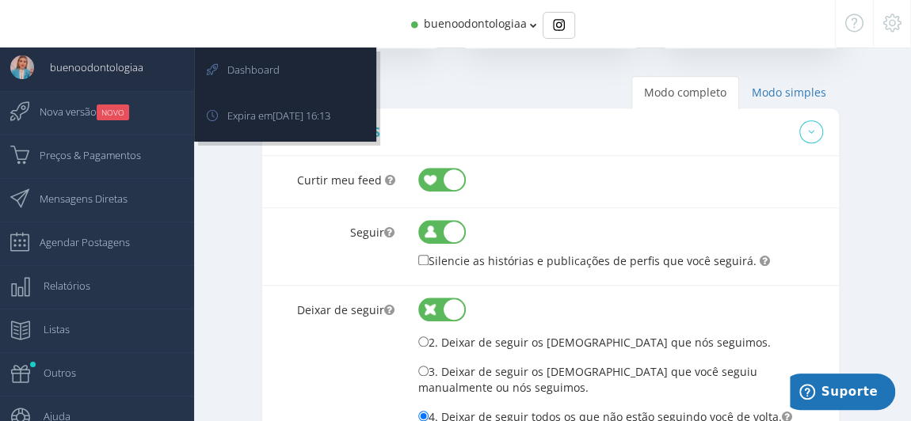
click at [68, 83] on span "buenoodontologiaa" at bounding box center [88, 68] width 109 height 40
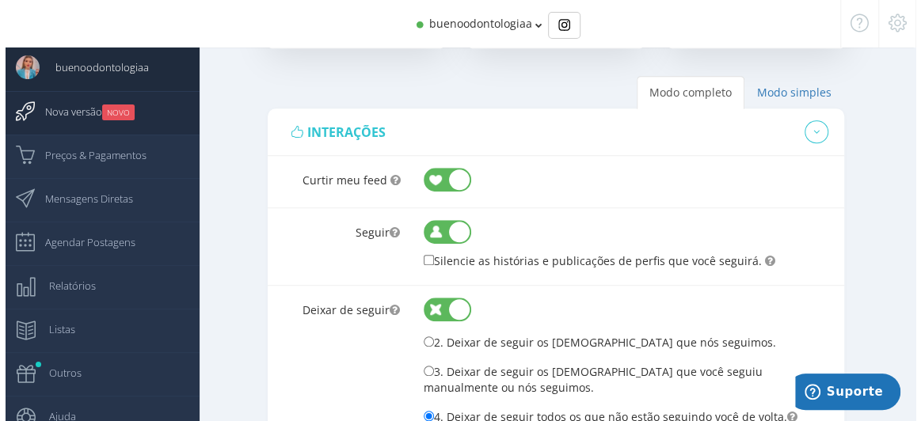
scroll to position [15, 0]
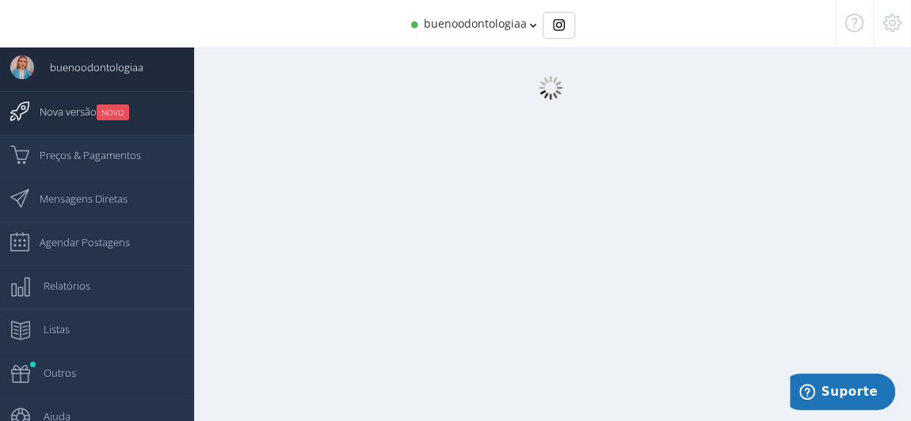
click at [67, 101] on span "Nova versão NOVO" at bounding box center [76, 112] width 105 height 40
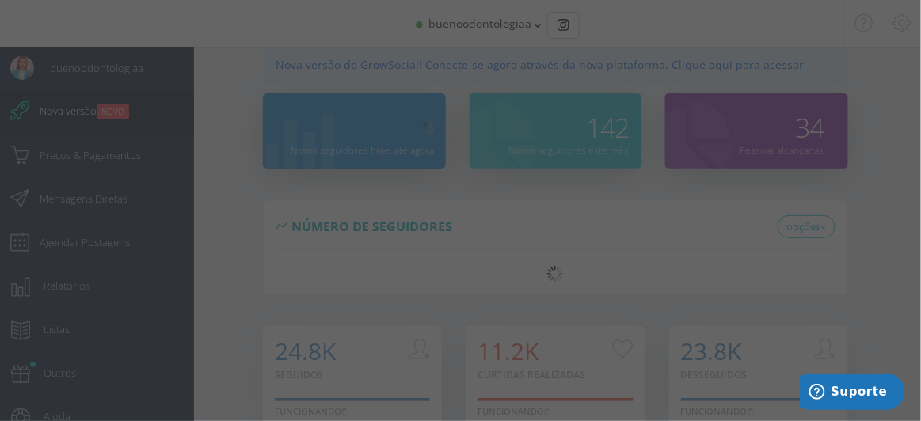
scroll to position [0, 0]
